Goal: Task Accomplishment & Management: Use online tool/utility

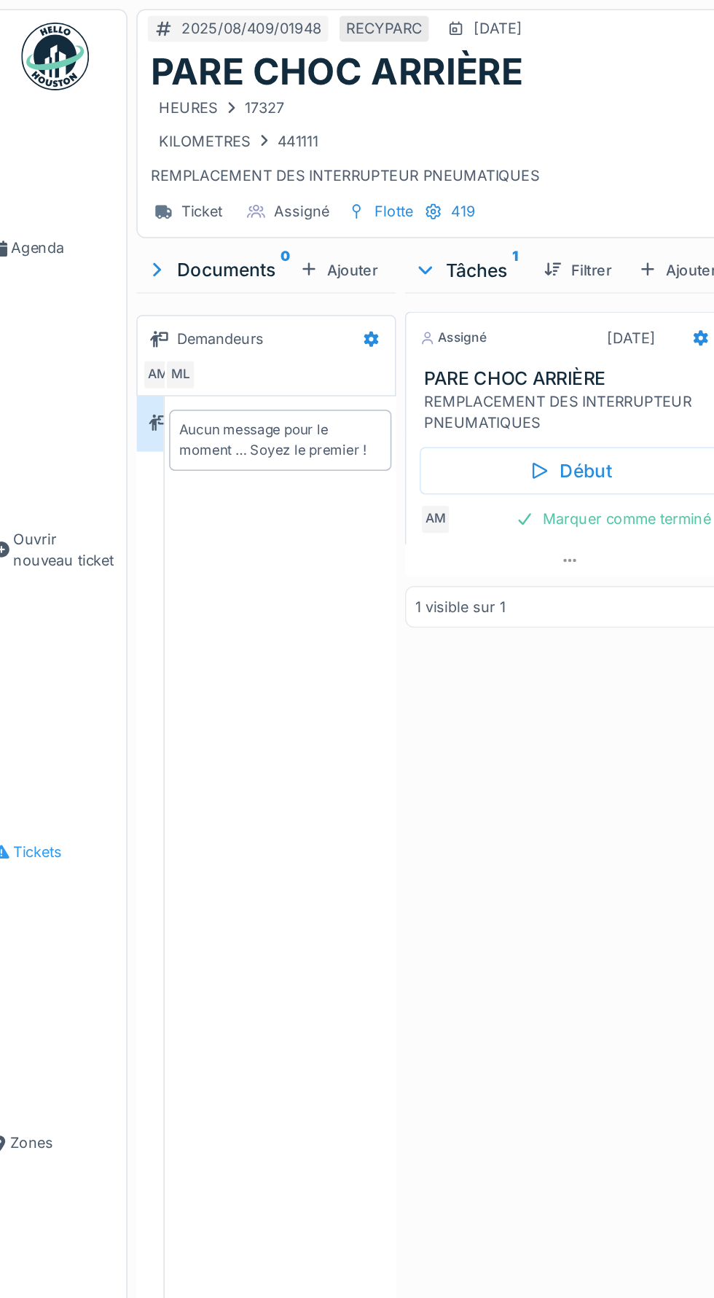
click at [38, 557] on span "Tickets" at bounding box center [59, 550] width 67 height 14
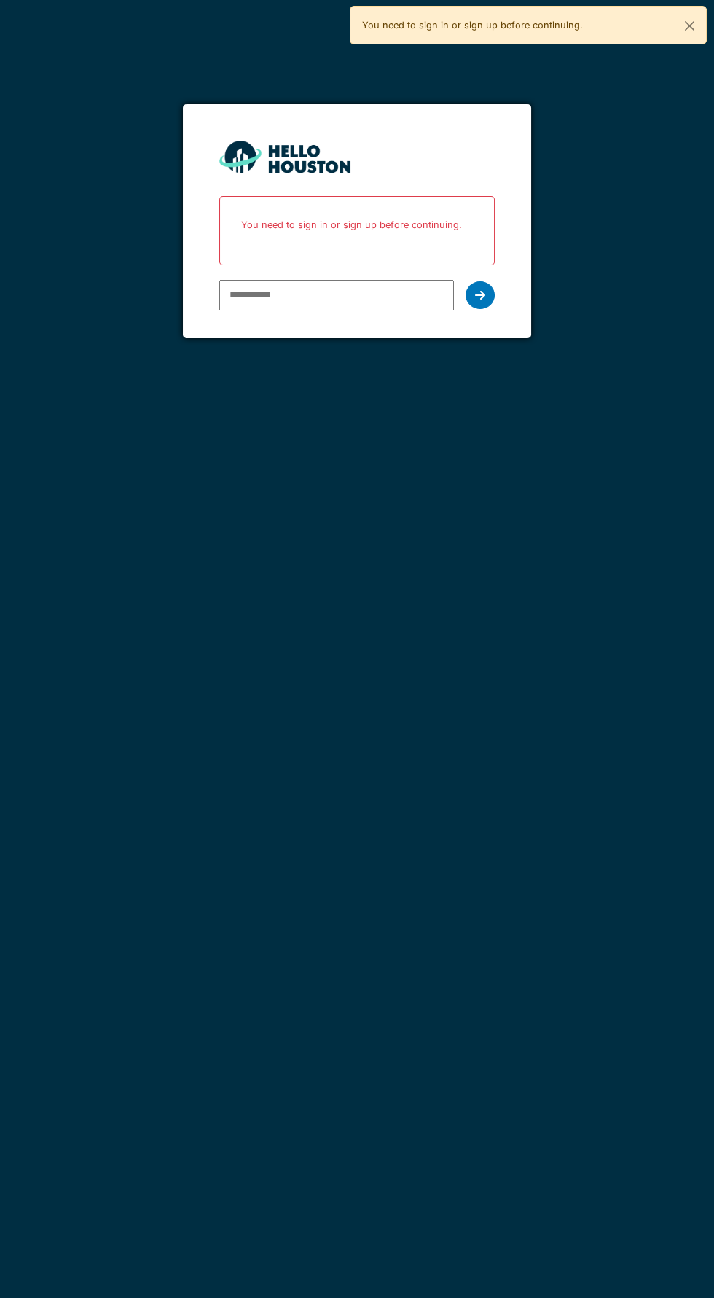
click at [357, 294] on input "email" at bounding box center [336, 295] width 234 height 31
type input "**********"
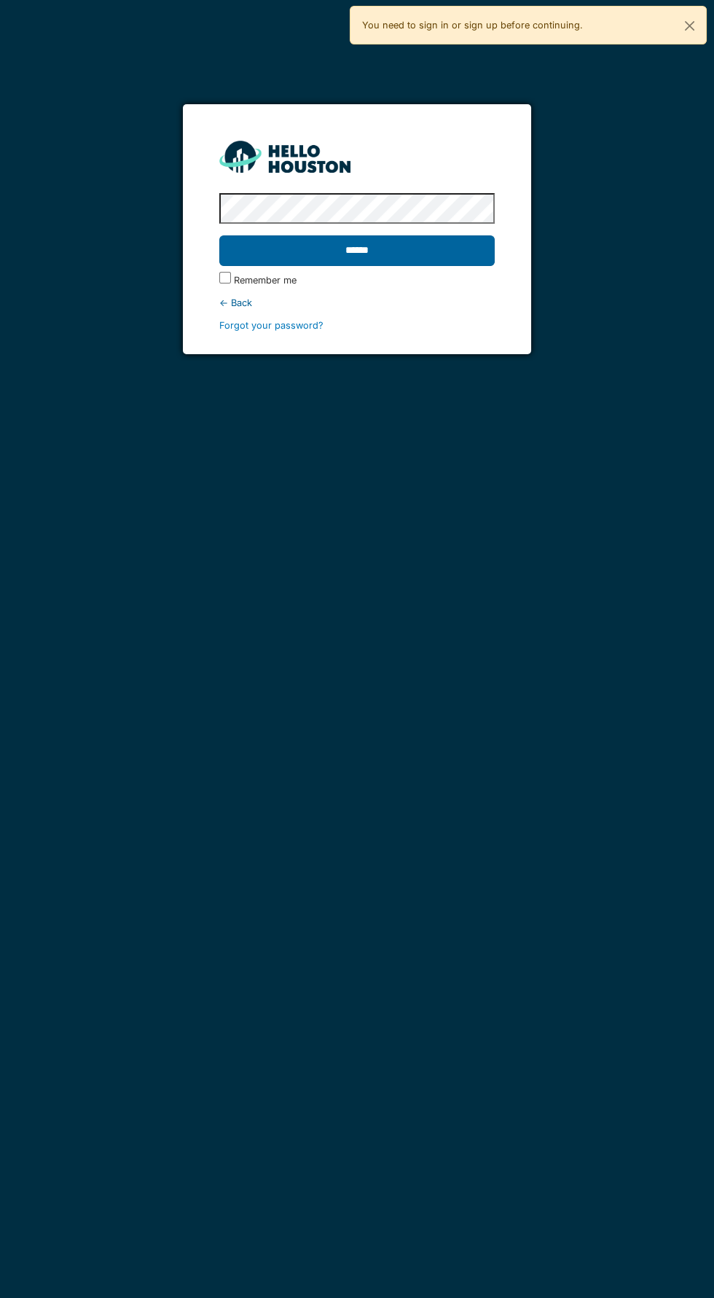
click at [438, 254] on input "******" at bounding box center [356, 250] width 275 height 31
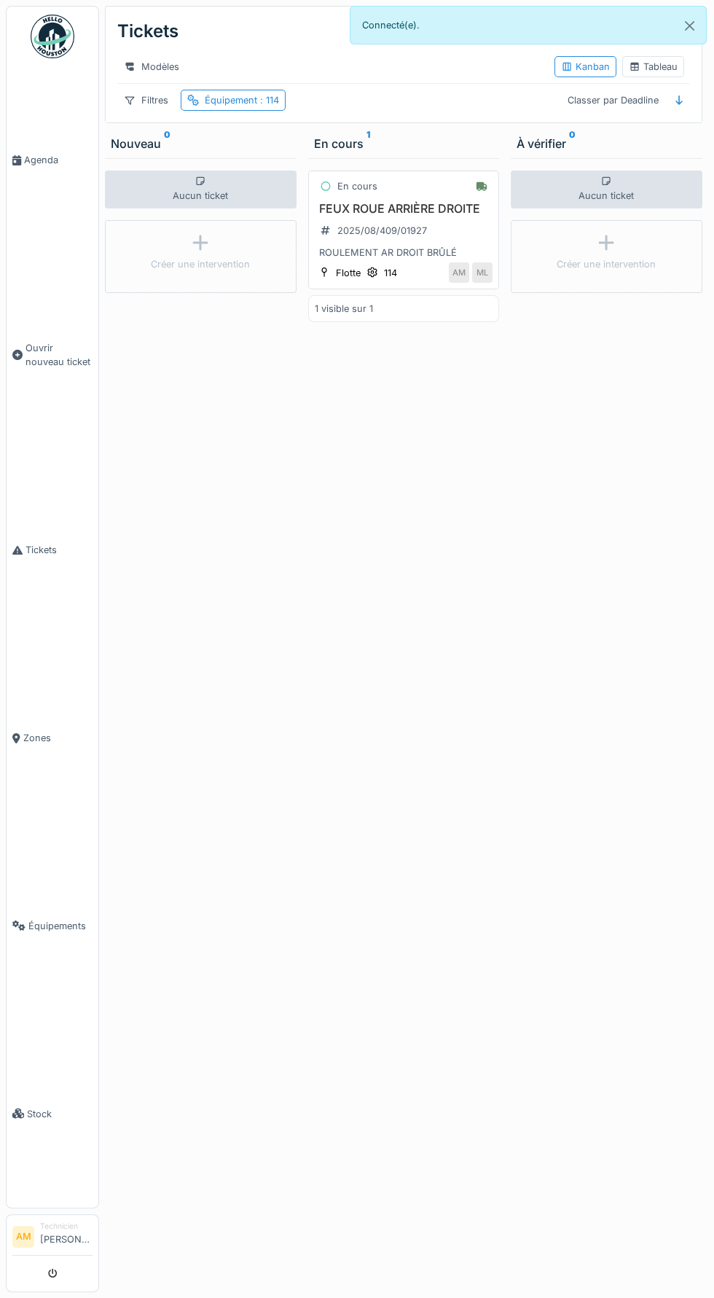
click at [390, 226] on div "2025/08/409/01927" at bounding box center [383, 231] width 90 height 14
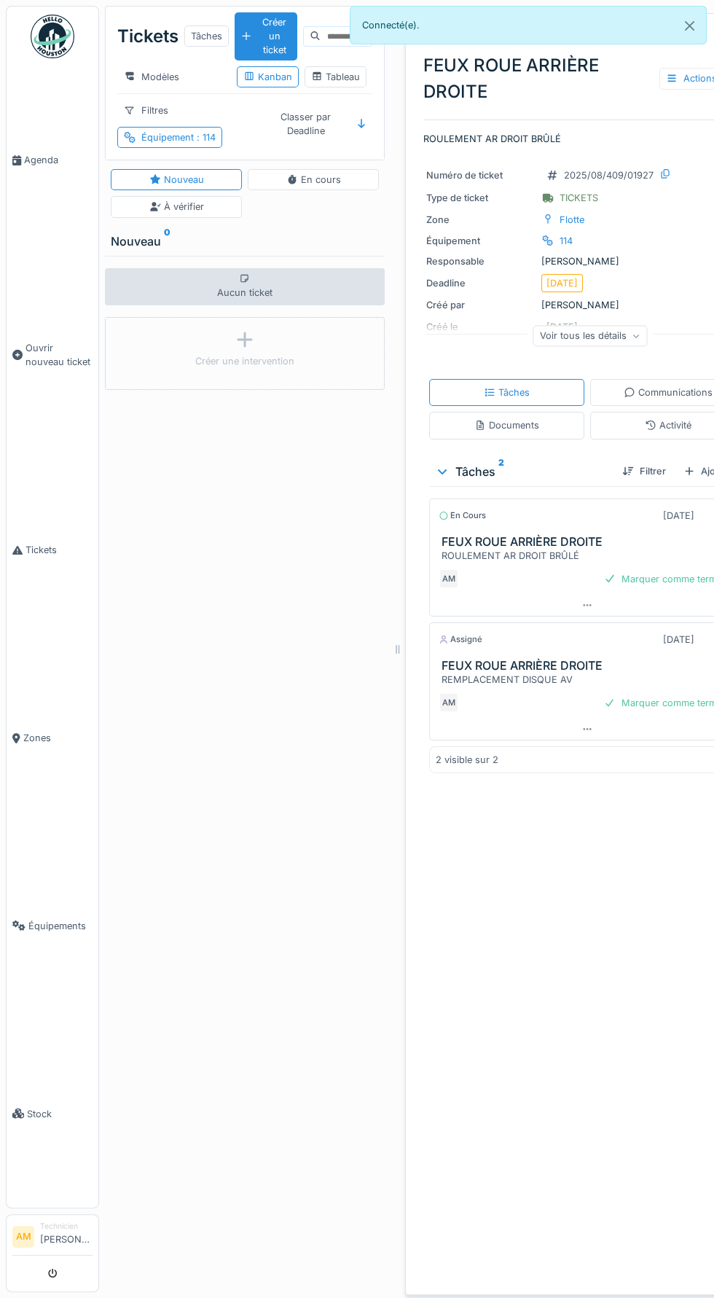
scroll to position [0, 2]
click at [661, 174] on icon at bounding box center [664, 173] width 12 height 9
click at [677, 259] on div "Responsable [PERSON_NAME]" at bounding box center [585, 261] width 322 height 14
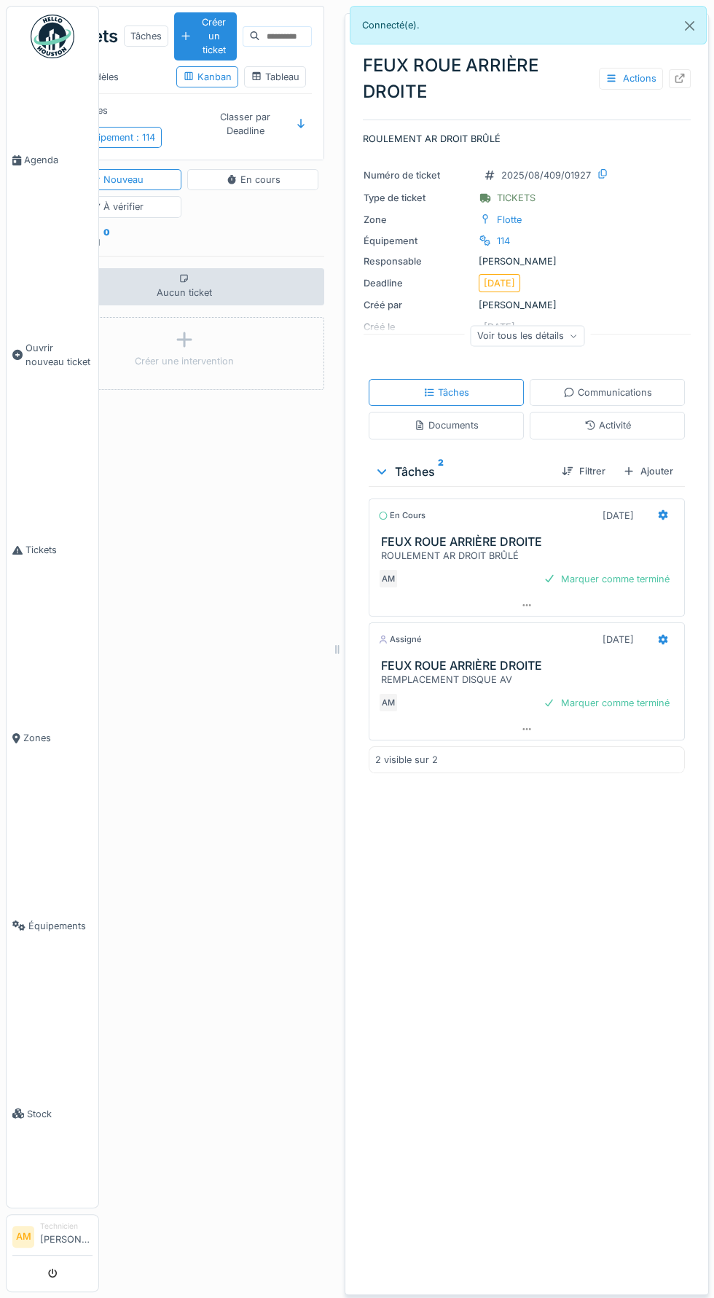
click at [678, 72] on div at bounding box center [680, 78] width 12 height 14
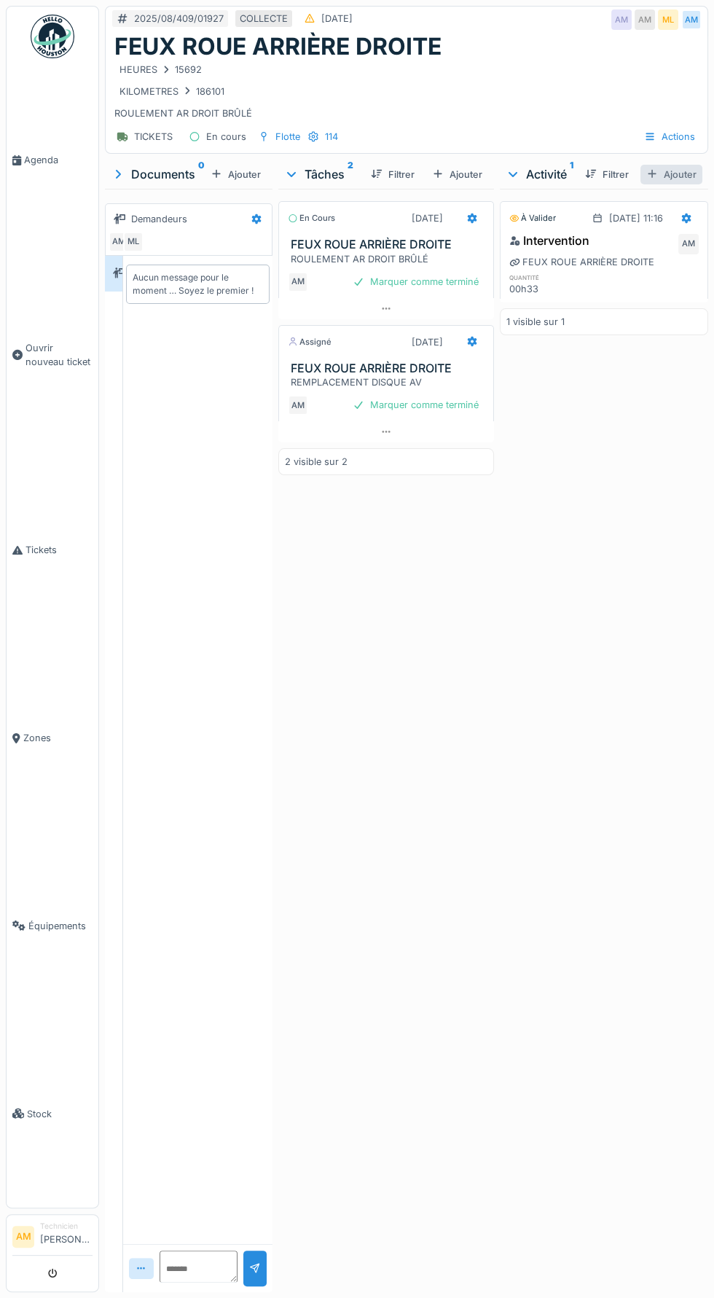
click at [677, 173] on div "Ajouter" at bounding box center [672, 175] width 62 height 20
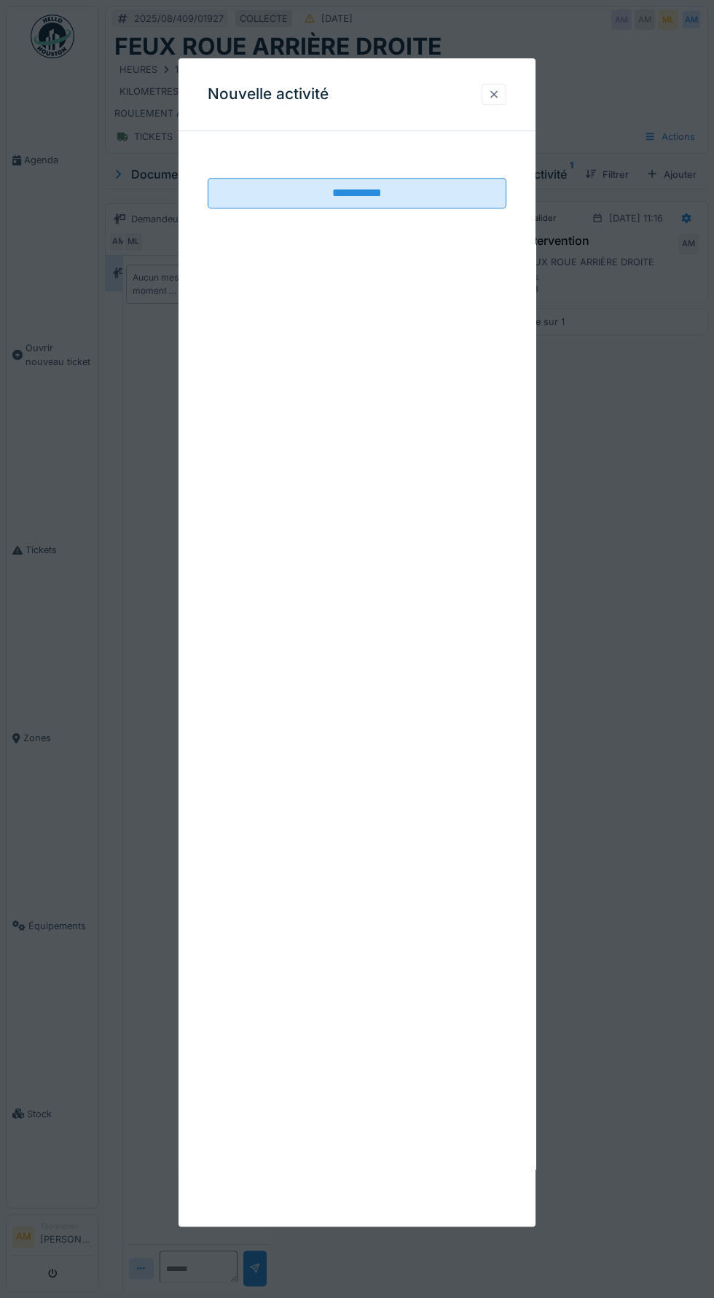
click at [494, 93] on div at bounding box center [494, 94] width 12 height 14
